Goal: Information Seeking & Learning: Find specific fact

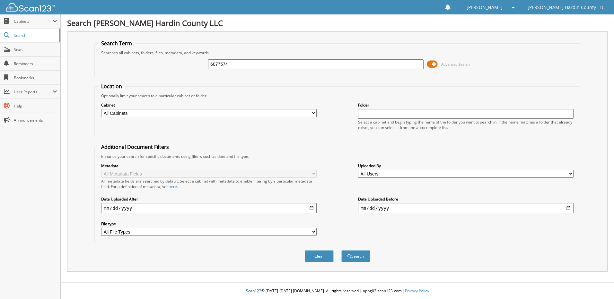
type input "6077574"
click at [341, 250] on button "Search" at bounding box center [355, 256] width 29 height 12
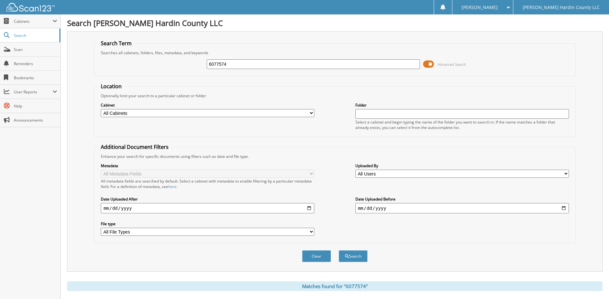
click at [427, 64] on span at bounding box center [428, 64] width 11 height 10
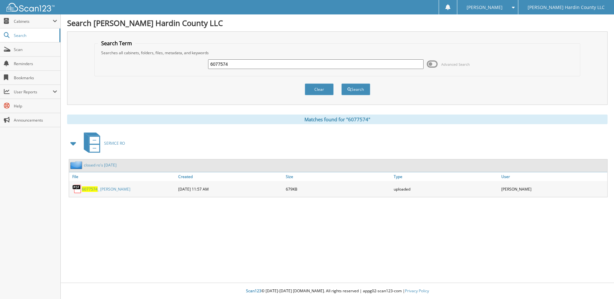
click at [344, 63] on input "6077574" at bounding box center [315, 64] width 215 height 10
type input "6077323"
click at [341, 83] on button "Search" at bounding box center [355, 89] width 29 height 12
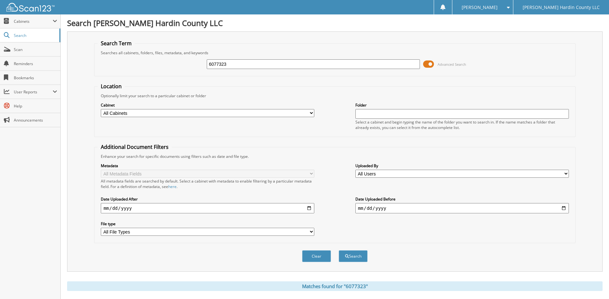
click at [430, 62] on span at bounding box center [428, 64] width 11 height 10
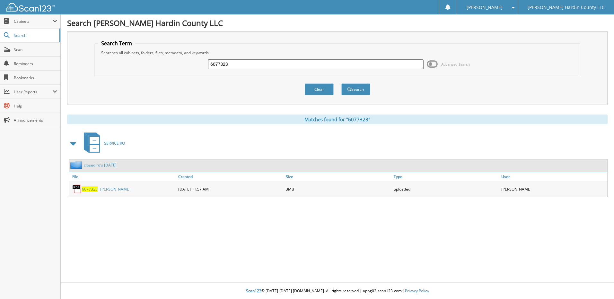
click at [274, 63] on input "6077323" at bounding box center [315, 64] width 215 height 10
type input "6077711"
click at [341, 83] on button "Search" at bounding box center [355, 89] width 29 height 12
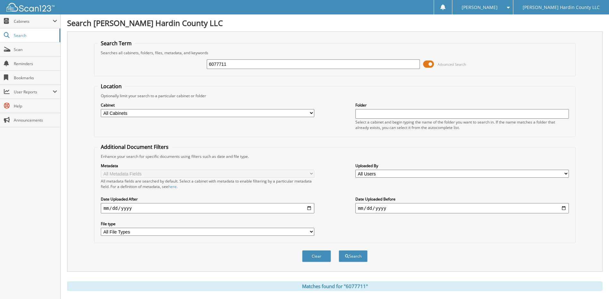
click at [429, 64] on span at bounding box center [428, 64] width 11 height 10
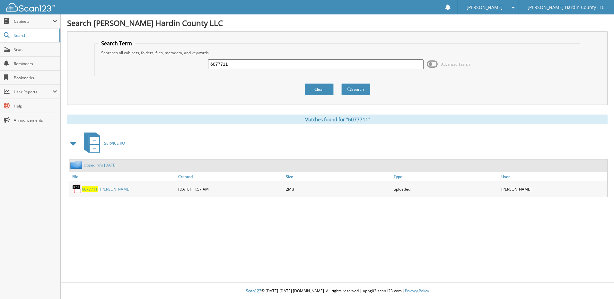
click at [301, 66] on input "6077711" at bounding box center [315, 64] width 215 height 10
type input "6076987"
click at [341, 83] on button "Search" at bounding box center [355, 89] width 29 height 12
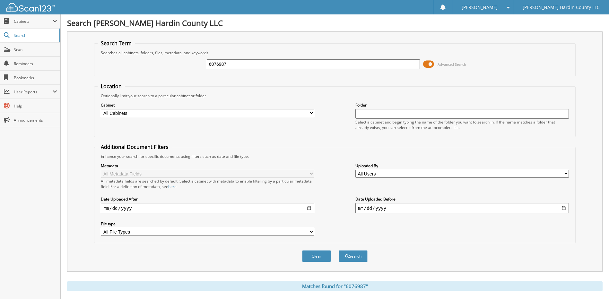
click at [429, 64] on span at bounding box center [428, 64] width 11 height 10
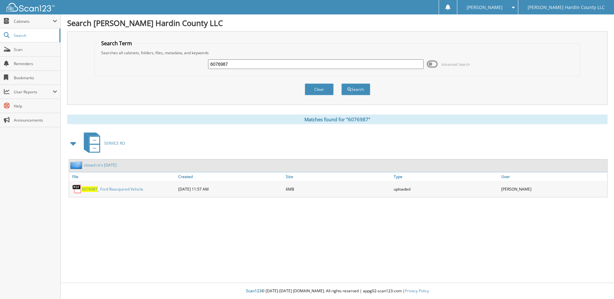
click at [395, 64] on input "6076987" at bounding box center [315, 64] width 215 height 10
type input "6077681"
click at [341, 83] on button "Search" at bounding box center [355, 89] width 29 height 12
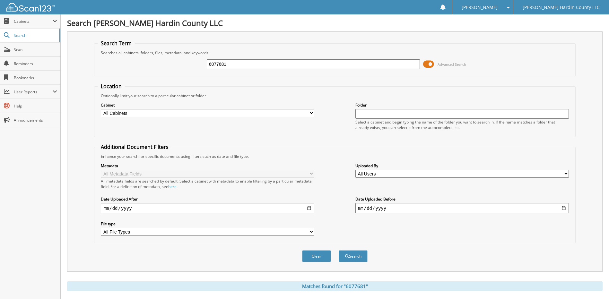
click at [427, 64] on span at bounding box center [428, 64] width 11 height 10
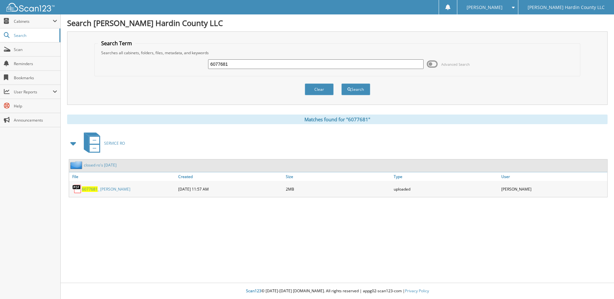
click at [397, 64] on input "6077681" at bounding box center [315, 64] width 215 height 10
type input "6077702"
click at [341, 83] on button "Search" at bounding box center [355, 89] width 29 height 12
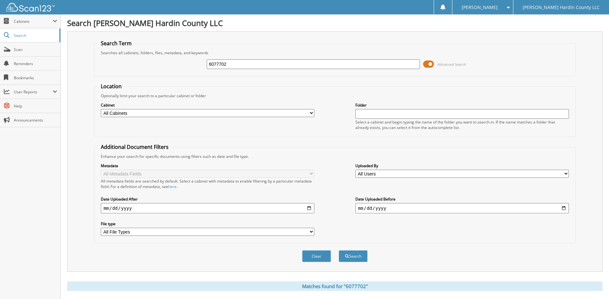
click at [426, 64] on span at bounding box center [428, 64] width 11 height 10
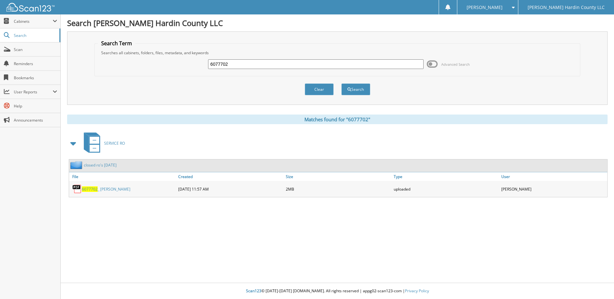
click at [371, 64] on input "6077702" at bounding box center [315, 64] width 215 height 10
type input "6077506"
click at [341, 83] on button "Search" at bounding box center [355, 89] width 29 height 12
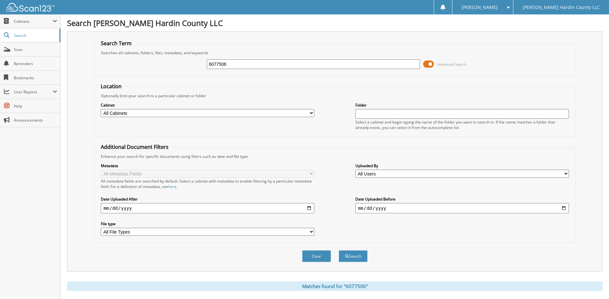
click at [431, 64] on span at bounding box center [428, 64] width 11 height 10
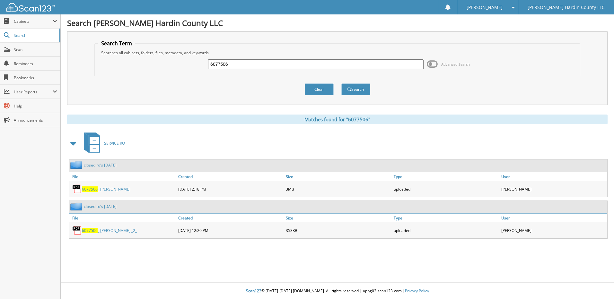
click at [393, 63] on input "6077506" at bounding box center [315, 64] width 215 height 10
type input "6077543"
click at [341, 83] on button "Search" at bounding box center [355, 89] width 29 height 12
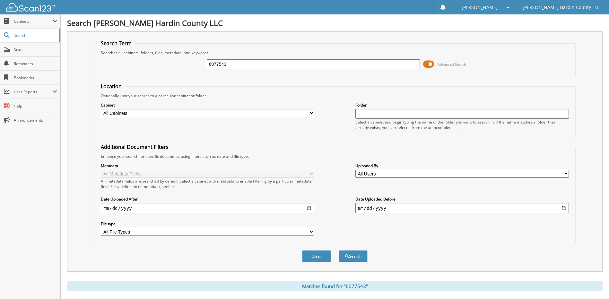
click at [426, 64] on span at bounding box center [428, 64] width 11 height 10
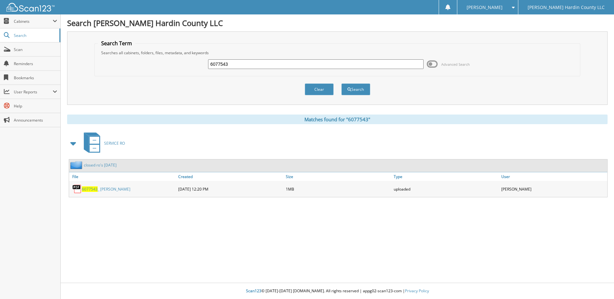
click at [412, 63] on input "6077543" at bounding box center [315, 64] width 215 height 10
type input "6077663"
click at [341, 83] on button "Search" at bounding box center [355, 89] width 29 height 12
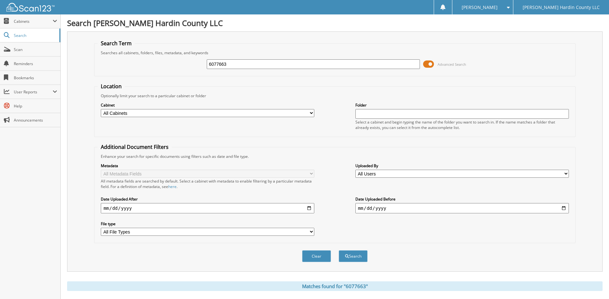
click at [426, 64] on span at bounding box center [428, 64] width 11 height 10
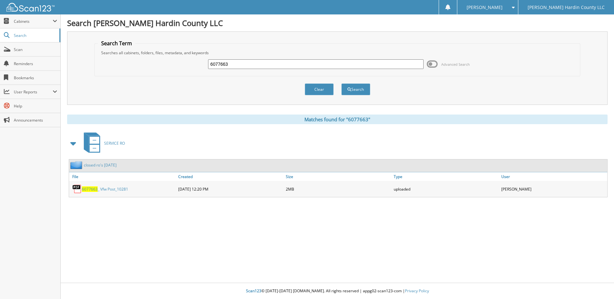
click at [414, 63] on input "6077663" at bounding box center [315, 64] width 215 height 10
type input "6077657"
click at [341, 83] on button "Search" at bounding box center [355, 89] width 29 height 12
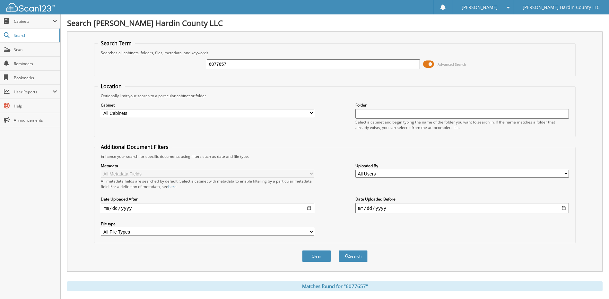
click at [426, 64] on span at bounding box center [428, 64] width 11 height 10
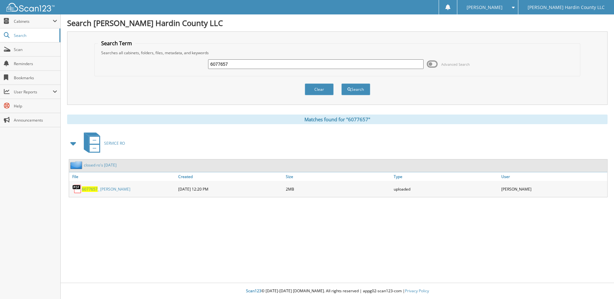
click at [405, 64] on input "6077657" at bounding box center [315, 64] width 215 height 10
type input "6077704"
click at [341, 83] on button "Search" at bounding box center [355, 89] width 29 height 12
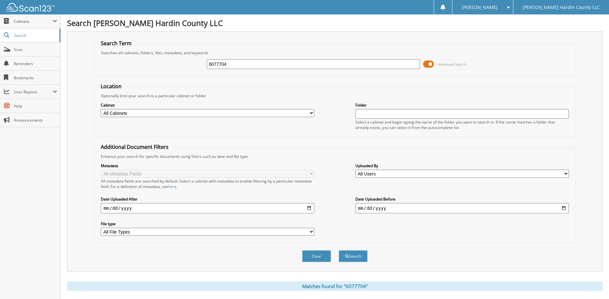
click at [427, 67] on span at bounding box center [428, 64] width 11 height 10
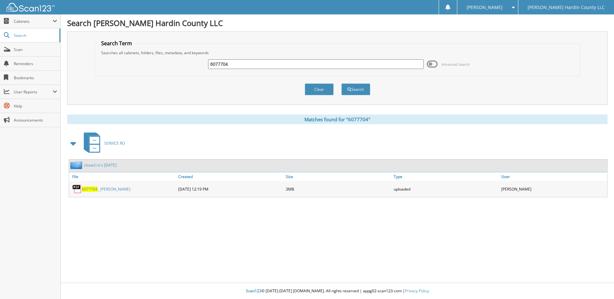
click at [398, 64] on input "6077704" at bounding box center [315, 64] width 215 height 10
type input "6077710"
click at [341, 83] on button "Search" at bounding box center [355, 89] width 29 height 12
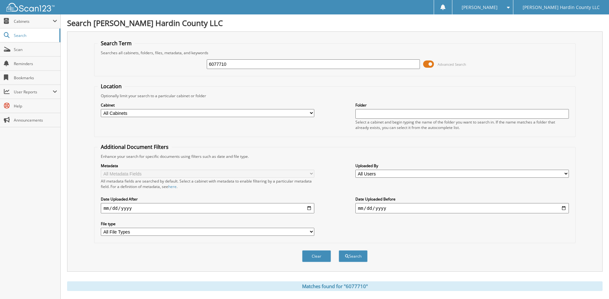
click at [426, 64] on span at bounding box center [428, 64] width 11 height 10
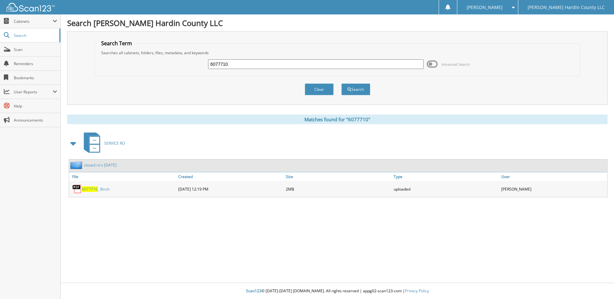
click at [405, 63] on input "6077710" at bounding box center [315, 64] width 215 height 10
type input "6076790"
click at [341, 83] on button "Search" at bounding box center [355, 89] width 29 height 12
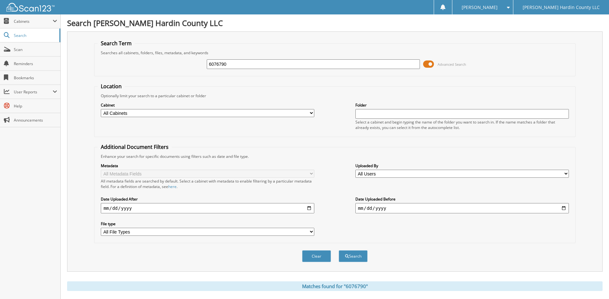
click at [425, 65] on span at bounding box center [428, 64] width 11 height 10
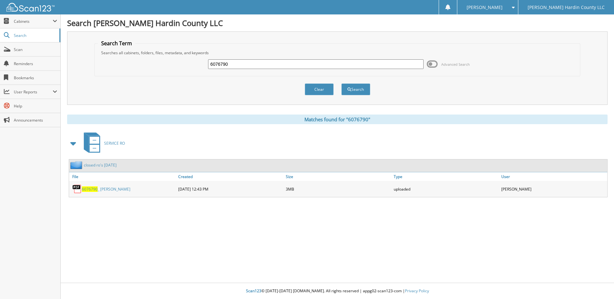
click at [413, 61] on input "6076790" at bounding box center [315, 64] width 215 height 10
type input "6076660"
click at [341, 83] on button "Search" at bounding box center [355, 89] width 29 height 12
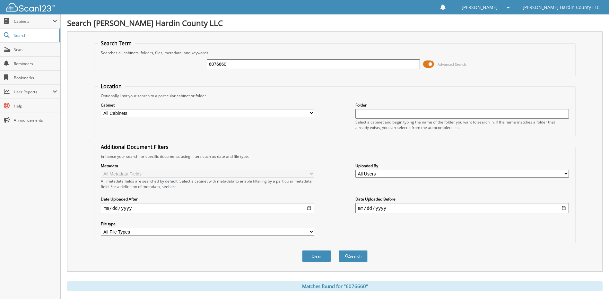
click at [425, 63] on span at bounding box center [428, 64] width 11 height 10
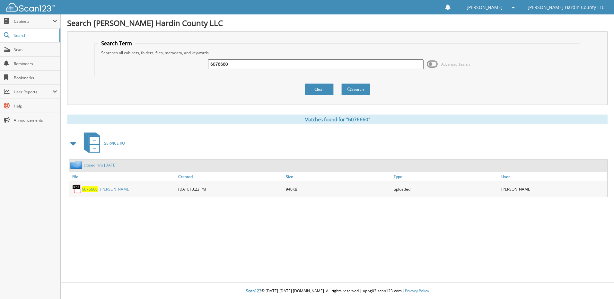
click at [250, 65] on input "6076660" at bounding box center [315, 64] width 215 height 10
type input "6077660"
click at [341, 83] on button "Search" at bounding box center [355, 89] width 29 height 12
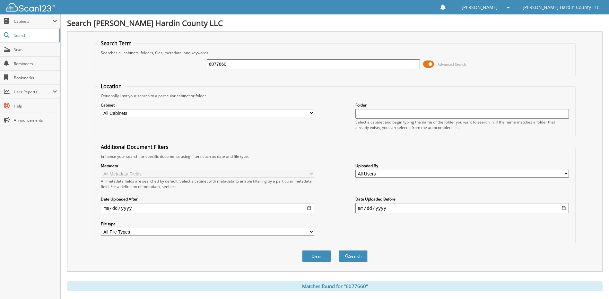
click at [425, 62] on span at bounding box center [428, 64] width 11 height 10
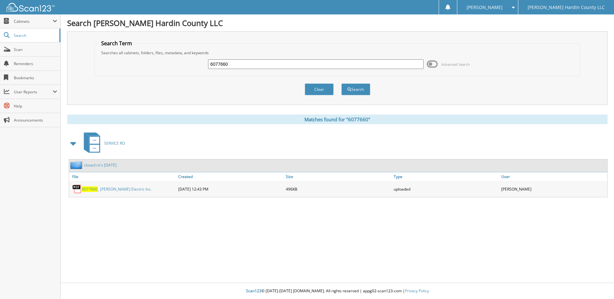
click at [414, 63] on input "6077660" at bounding box center [315, 64] width 215 height 10
type input "6077586"
click at [341, 83] on button "Search" at bounding box center [355, 89] width 29 height 12
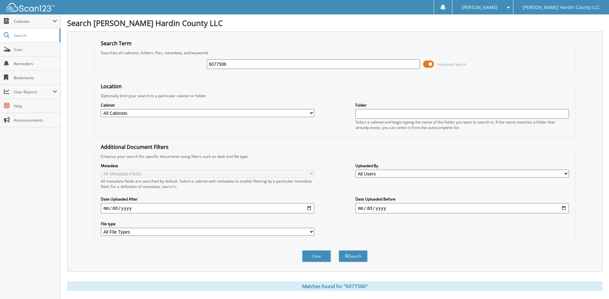
click at [423, 63] on span at bounding box center [428, 64] width 11 height 10
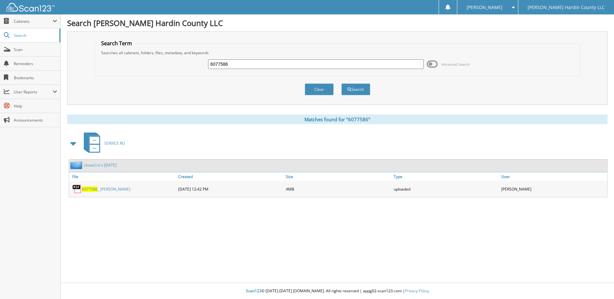
click at [393, 63] on input "6077586" at bounding box center [315, 64] width 215 height 10
type input "6077566"
click at [341, 83] on button "Search" at bounding box center [355, 89] width 29 height 12
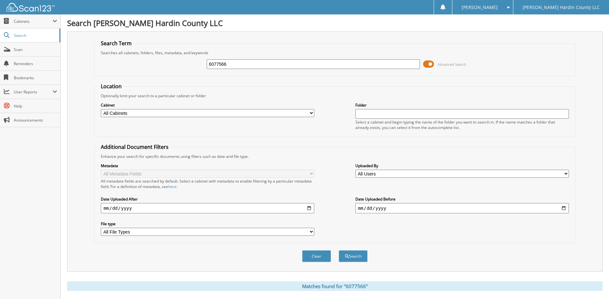
click at [426, 64] on span at bounding box center [428, 64] width 11 height 10
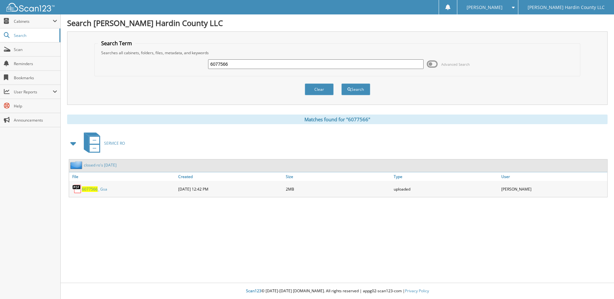
click at [410, 62] on input "6077566" at bounding box center [315, 64] width 215 height 10
type input "6077712"
click at [341, 83] on button "Search" at bounding box center [355, 89] width 29 height 12
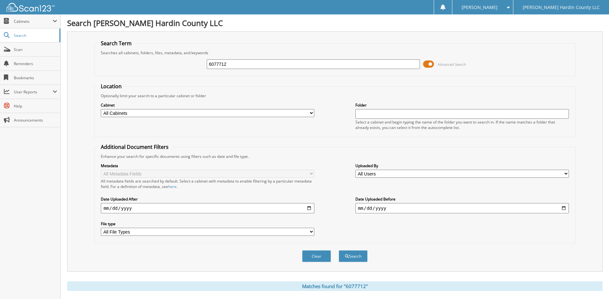
click at [430, 66] on span at bounding box center [428, 64] width 11 height 10
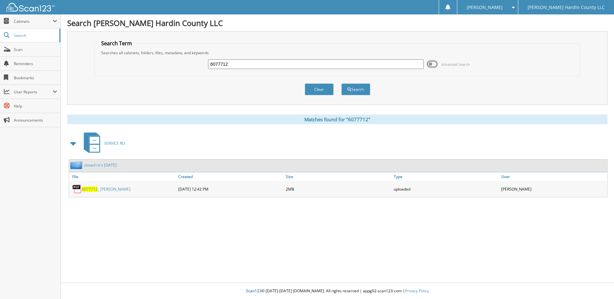
click at [401, 68] on input "6077712" at bounding box center [315, 64] width 215 height 10
type input "6077706"
click at [341, 83] on button "Search" at bounding box center [355, 89] width 29 height 12
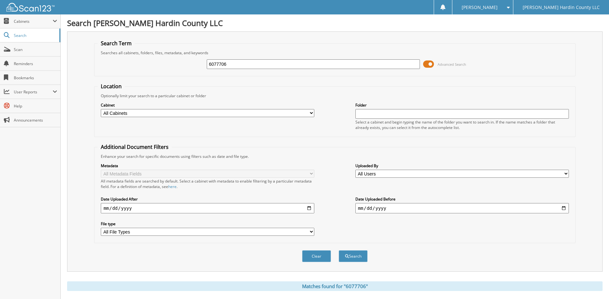
click at [429, 63] on span at bounding box center [428, 64] width 11 height 10
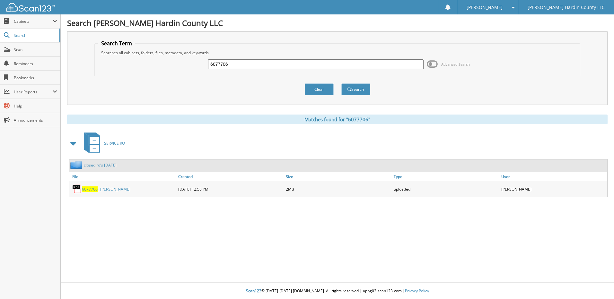
click at [336, 64] on input "6077706" at bounding box center [315, 64] width 215 height 10
type input "6077830"
click at [341, 83] on button "Search" at bounding box center [355, 89] width 29 height 12
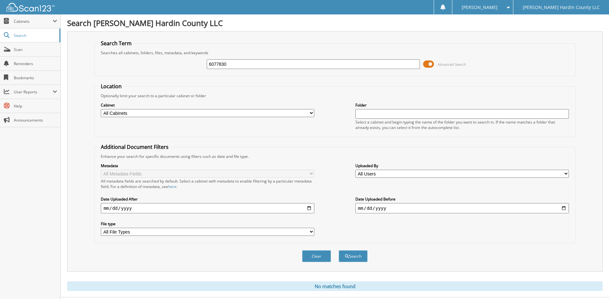
click at [426, 65] on span at bounding box center [428, 64] width 11 height 10
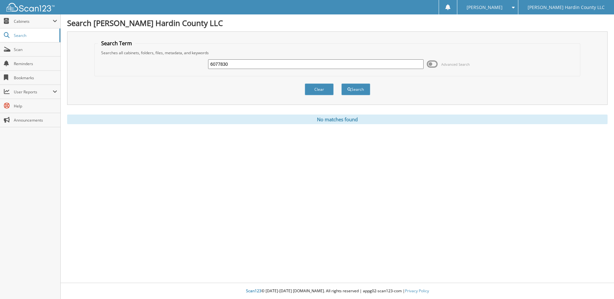
click at [239, 66] on input "6077830" at bounding box center [315, 64] width 215 height 10
type input "6"
